Goal: Transaction & Acquisition: Subscribe to service/newsletter

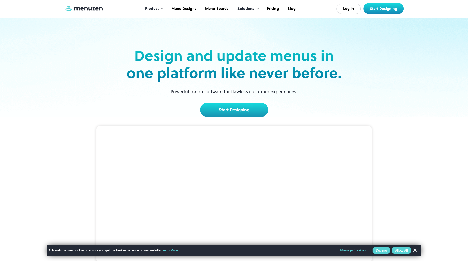
click at [181, 144] on video at bounding box center [233, 194] width 275 height 138
click at [233, 108] on link "Start Designing" at bounding box center [234, 110] width 68 height 14
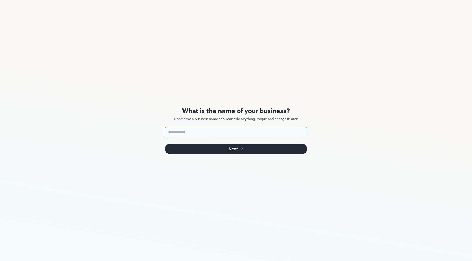
click at [237, 129] on input "text" at bounding box center [236, 132] width 142 height 10
type input "********"
click at [232, 152] on button "Next" at bounding box center [236, 148] width 142 height 10
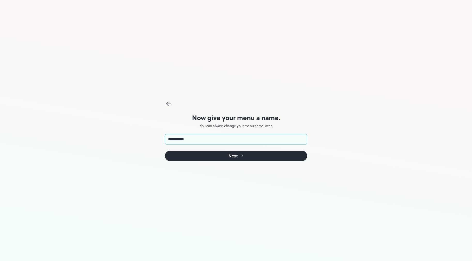
type input "**********"
click button "Next" at bounding box center [236, 155] width 142 height 10
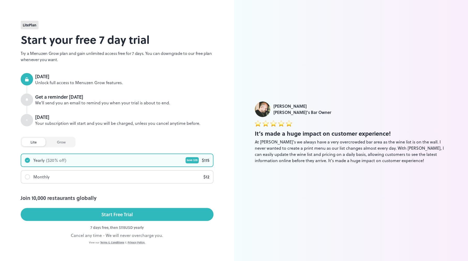
click at [207, 178] on div "$ 12" at bounding box center [206, 176] width 6 height 6
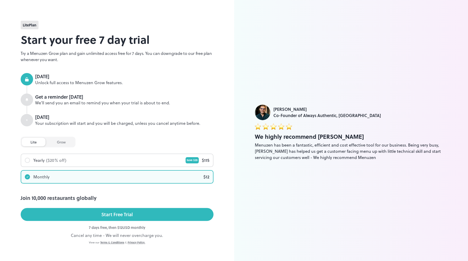
click at [67, 142] on div "grow" at bounding box center [61, 142] width 26 height 9
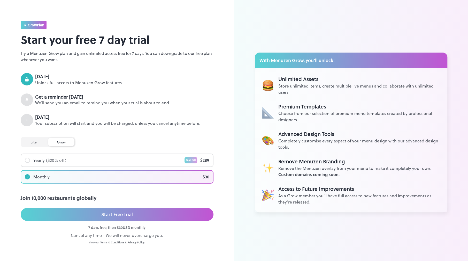
click at [38, 141] on div "lite" at bounding box center [34, 142] width 24 height 9
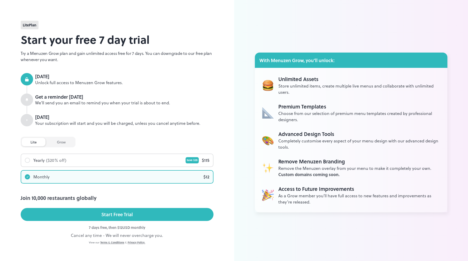
click at [50, 143] on div "grow" at bounding box center [61, 142] width 26 height 9
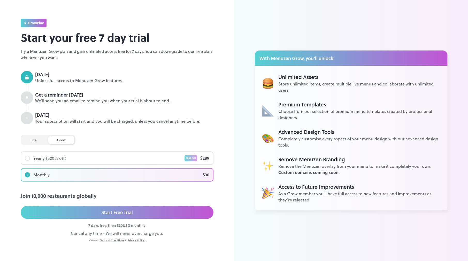
scroll to position [4, 0]
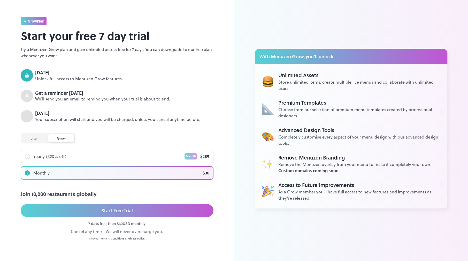
click at [36, 137] on div "lite" at bounding box center [34, 138] width 24 height 9
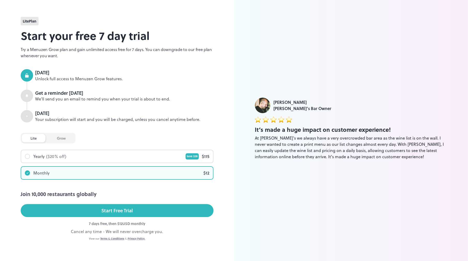
click at [59, 139] on div "grow" at bounding box center [61, 138] width 26 height 9
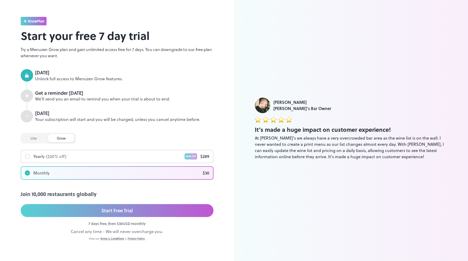
click at [30, 138] on div "lite" at bounding box center [34, 138] width 24 height 9
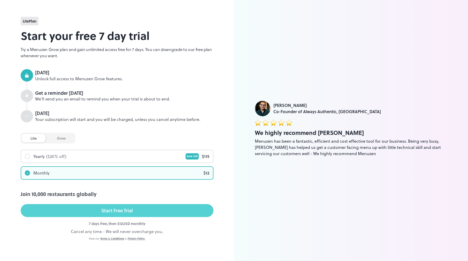
click at [111, 212] on div "Start Free Trial" at bounding box center [117, 210] width 32 height 8
